Goal: Transaction & Acquisition: Purchase product/service

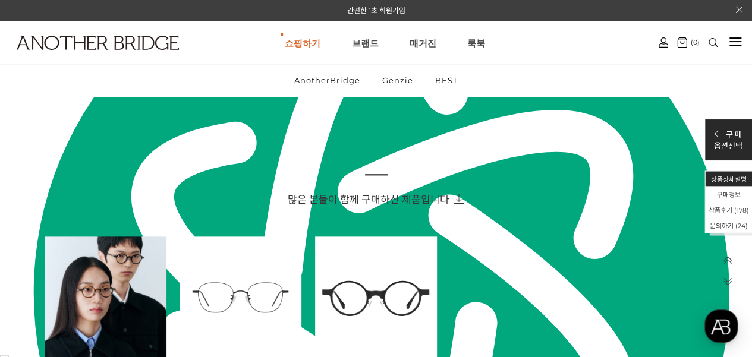
scroll to position [713, 0]
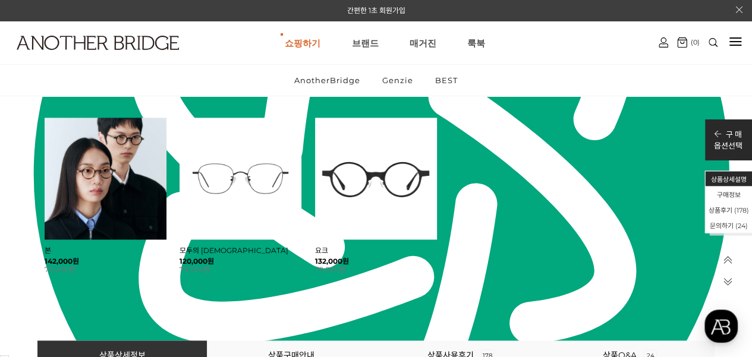
click at [74, 243] on div "본 142,000원 79,000원" at bounding box center [106, 196] width 122 height 156
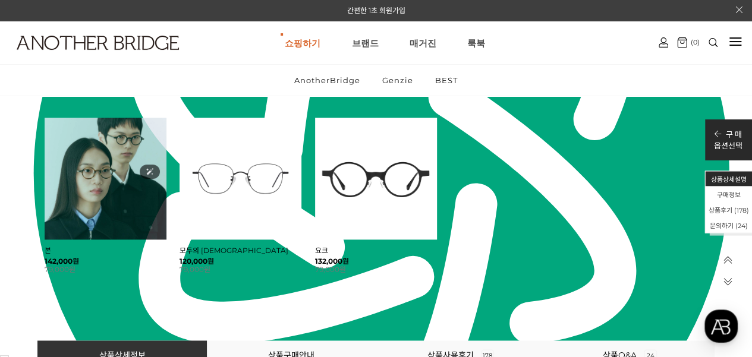
click at [103, 215] on img at bounding box center [106, 179] width 122 height 122
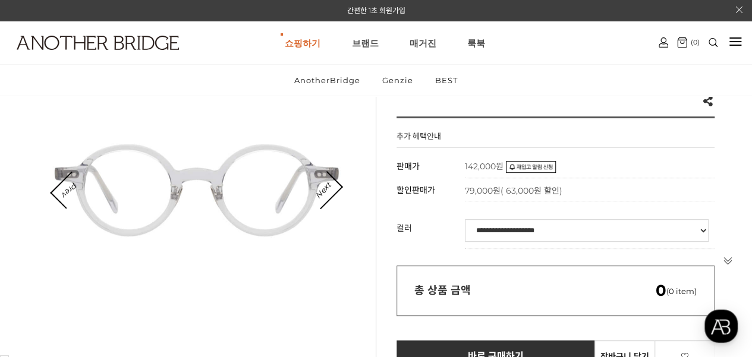
click at [339, 194] on div "Prev Next" at bounding box center [197, 190] width 287 height 23
click at [338, 189] on link "Next" at bounding box center [323, 190] width 37 height 37
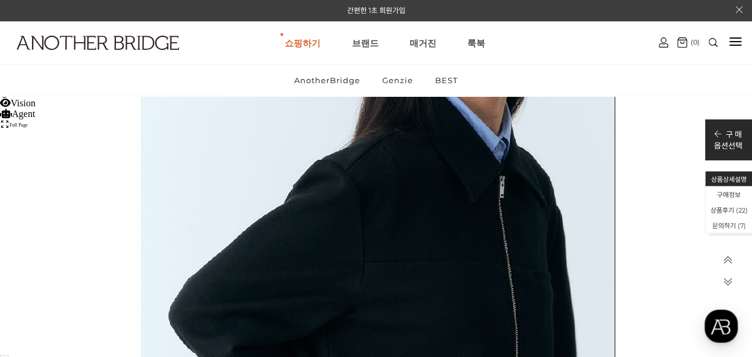
scroll to position [4518, 0]
